Goal: Navigation & Orientation: Find specific page/section

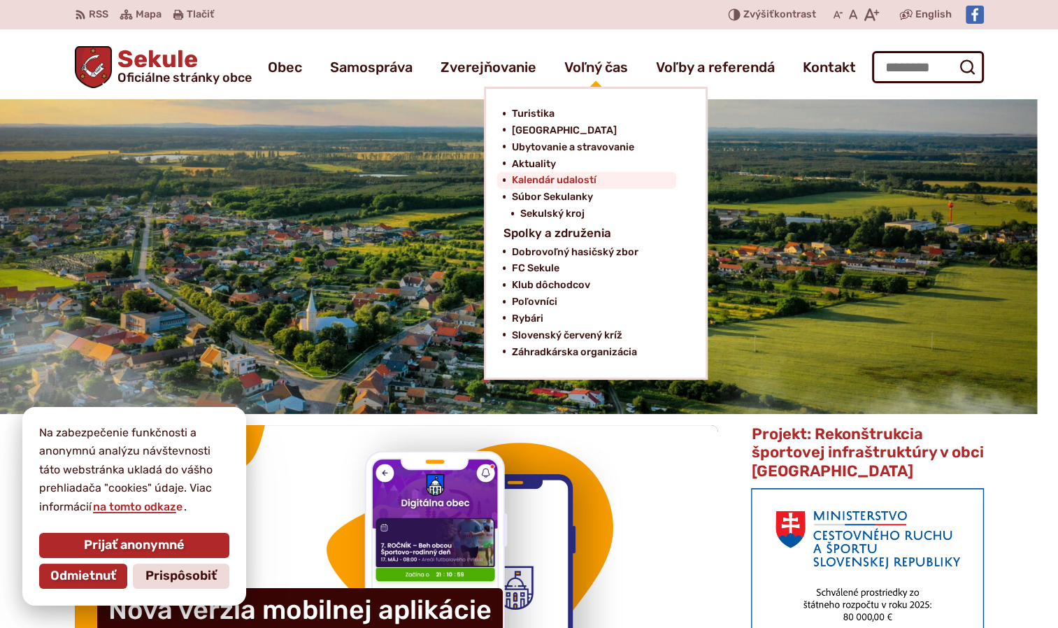
click at [551, 175] on span "Kalendár udalostí" at bounding box center [553, 180] width 85 height 17
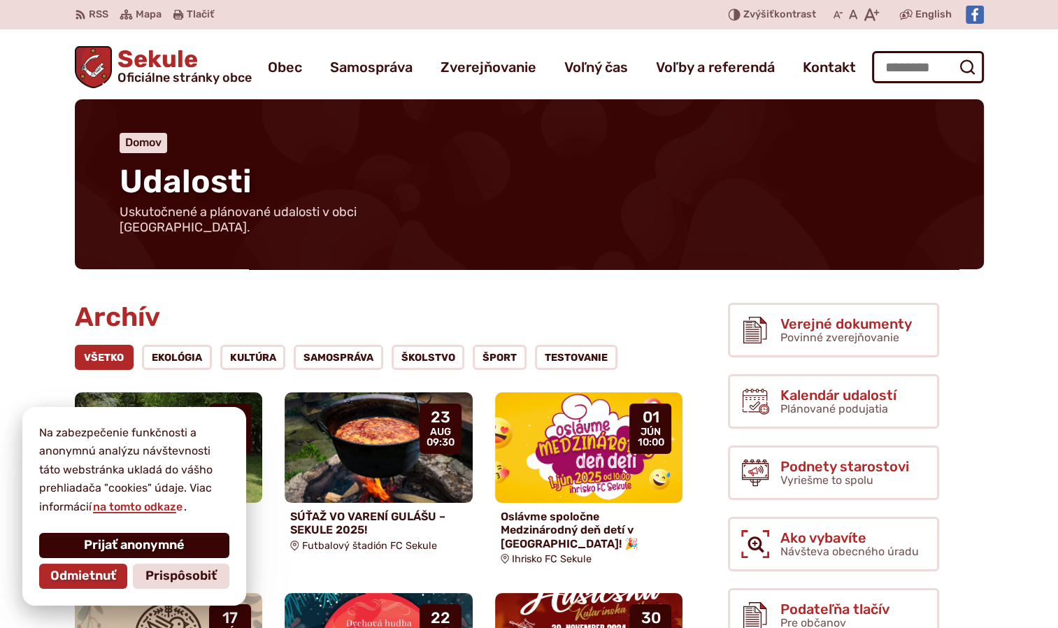
click at [93, 539] on span "Prijať anonymné" at bounding box center [134, 545] width 101 height 15
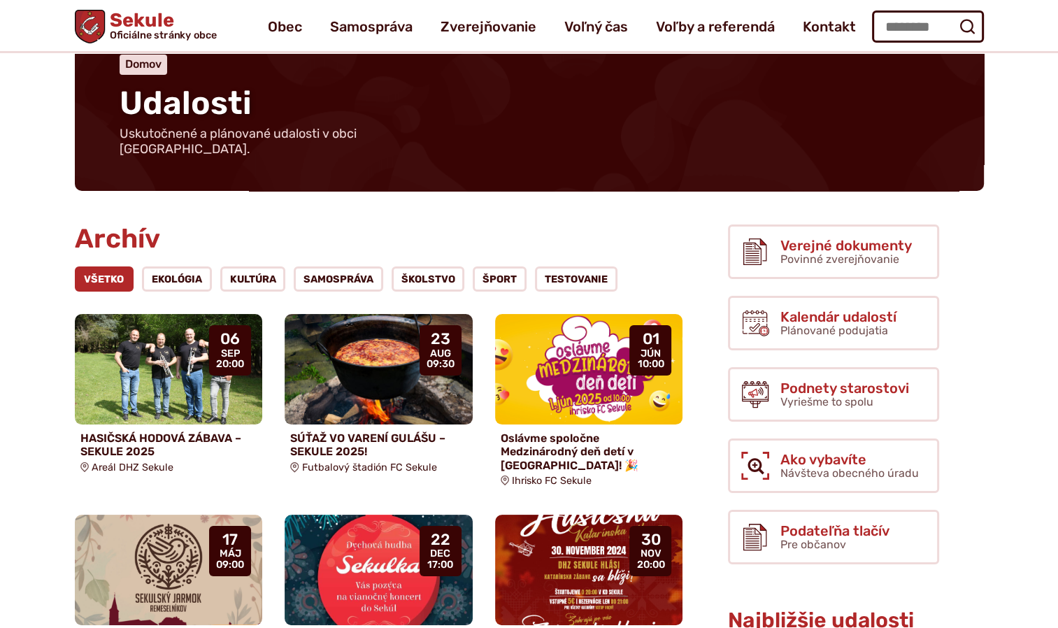
scroll to position [70, 0]
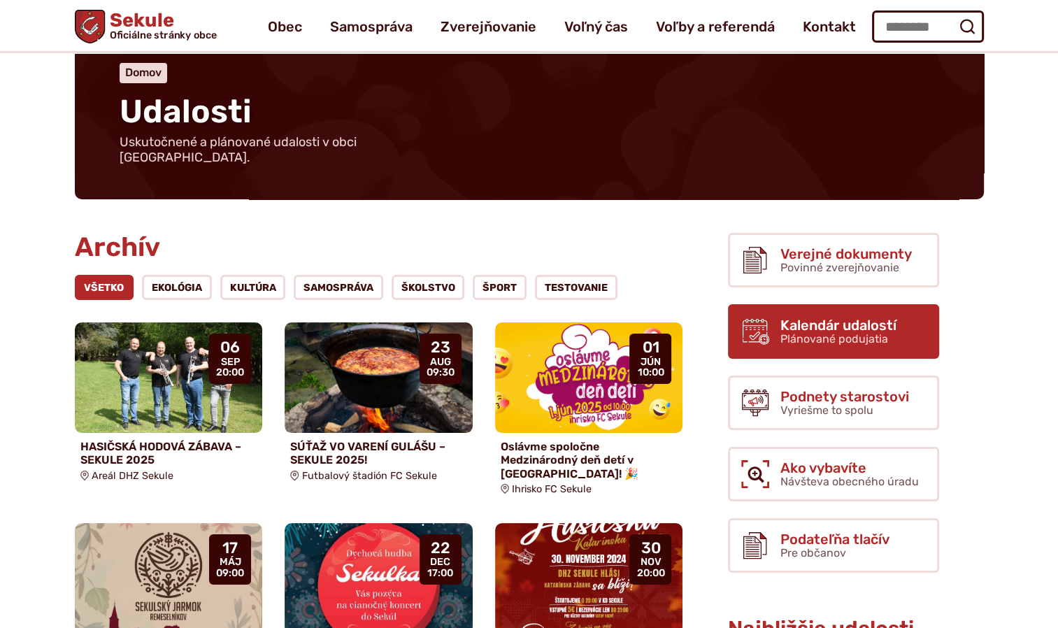
click at [772, 320] on link "Kalendár udalostí Plánované podujatia" at bounding box center [833, 331] width 211 height 55
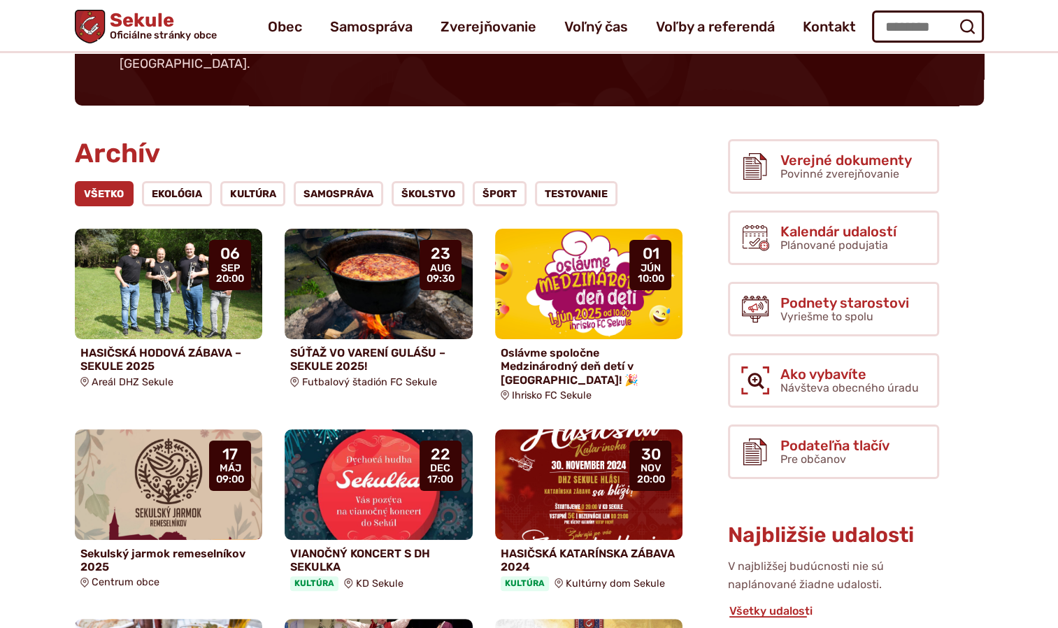
scroll to position [162, 0]
